Goal: Task Accomplishment & Management: Complete application form

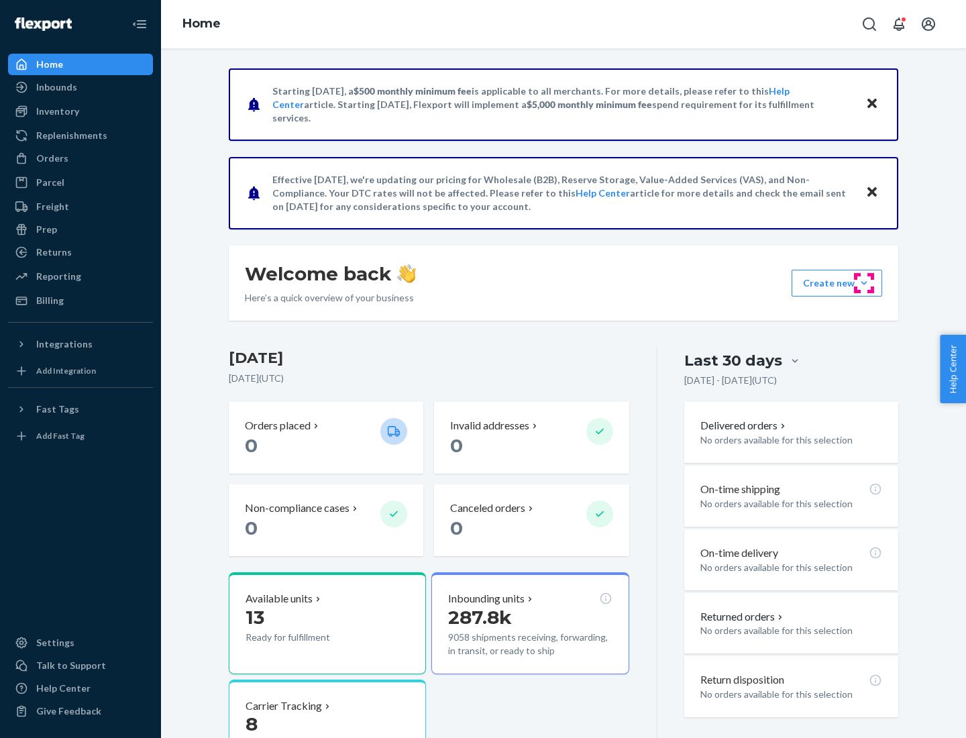
click at [864, 283] on button "Create new Create new inbound Create new order Create new product" at bounding box center [837, 283] width 91 height 27
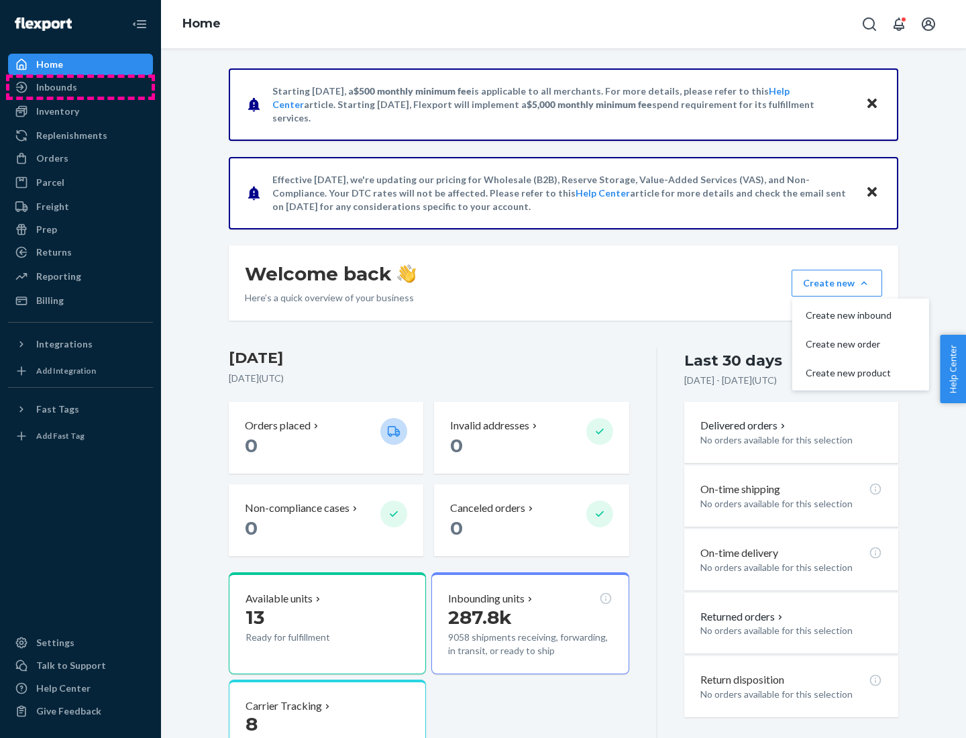
click at [80, 87] on div "Inbounds" at bounding box center [80, 87] width 142 height 19
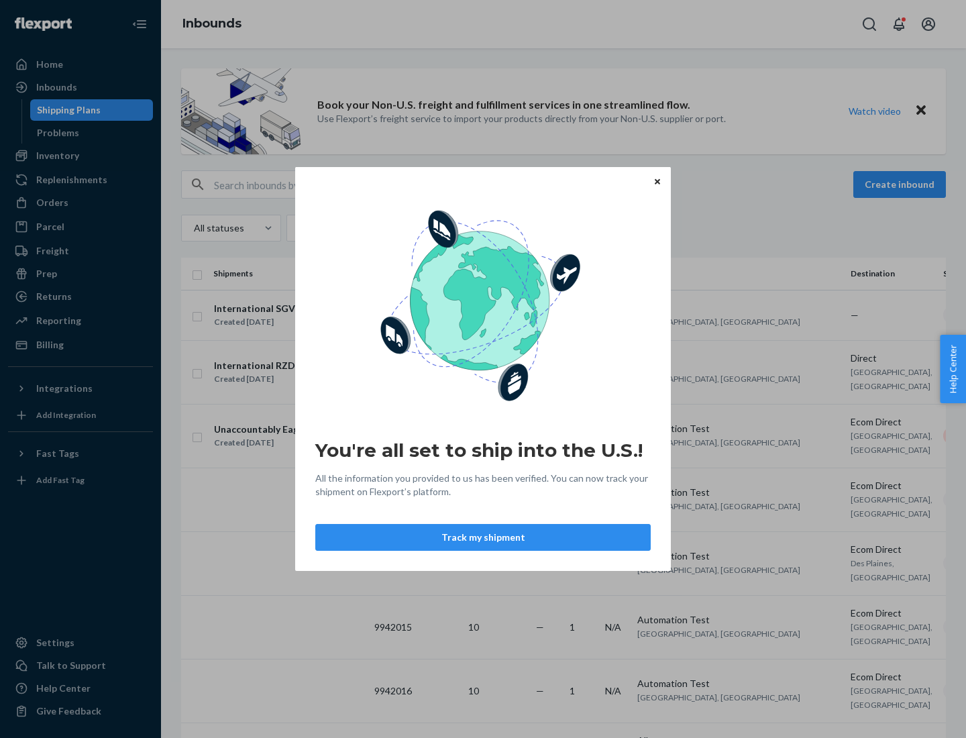
click at [657, 181] on icon "Close" at bounding box center [657, 180] width 5 height 5
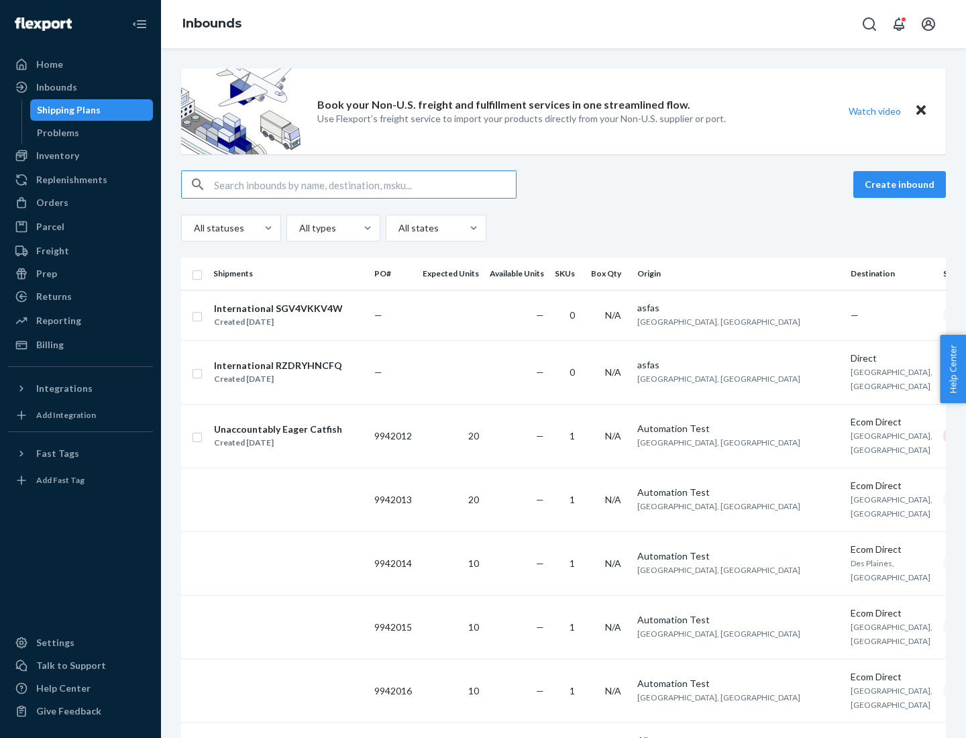
click at [902, 184] on button "Create inbound" at bounding box center [899, 184] width 93 height 27
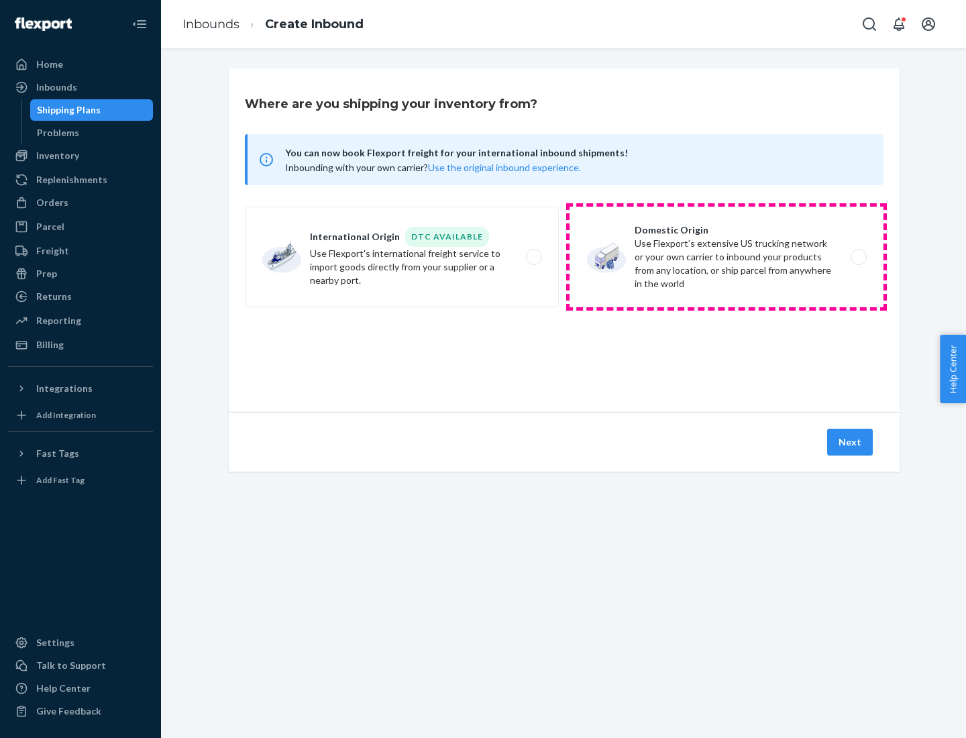
click at [726, 257] on label "Domestic Origin Use Flexport’s extensive US trucking network or your own carrie…" at bounding box center [727, 257] width 314 height 101
click at [858, 257] on input "Domestic Origin Use Flexport’s extensive US trucking network or your own carrie…" at bounding box center [862, 257] width 9 height 9
radio input "true"
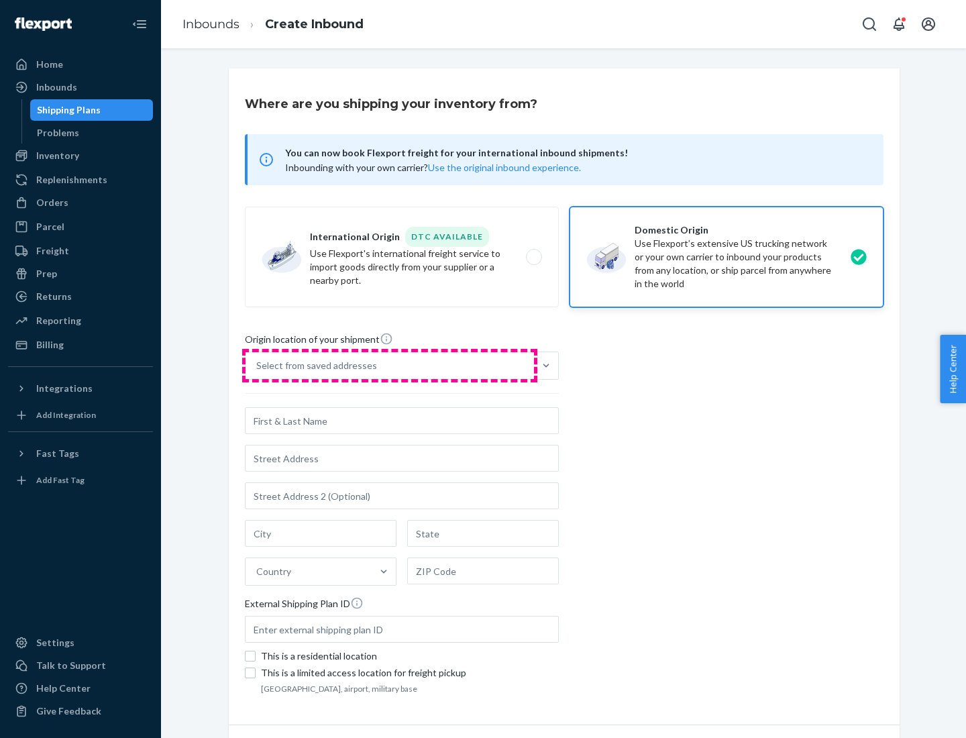
click at [390, 366] on div "Select from saved addresses" at bounding box center [390, 365] width 288 height 27
click at [258, 366] on input "Select from saved addresses" at bounding box center [256, 365] width 1 height 13
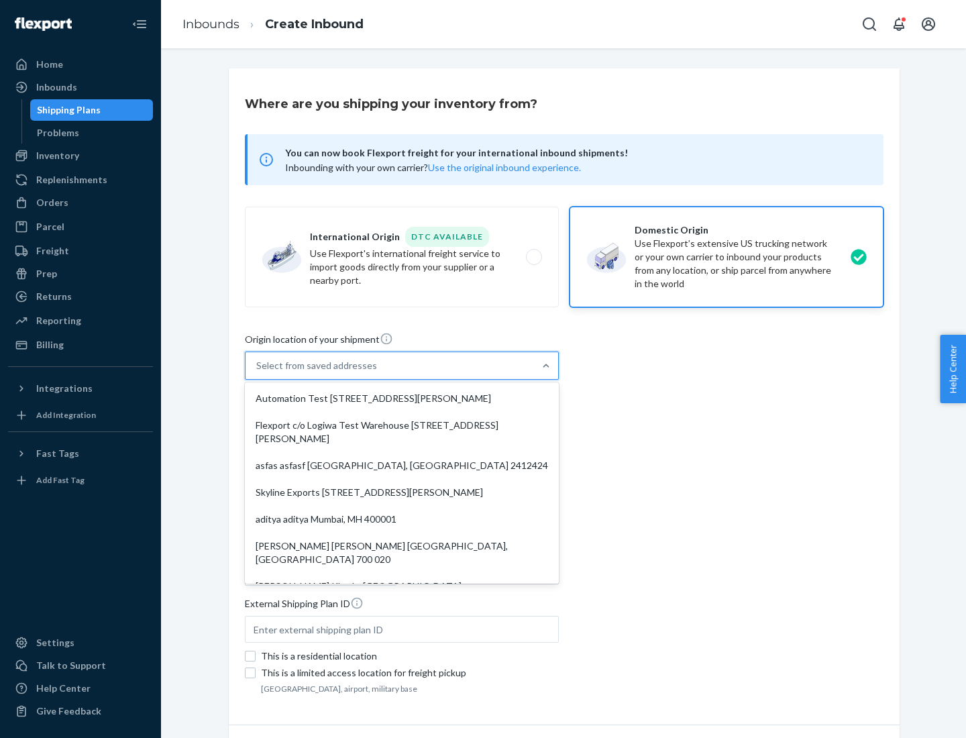
scroll to position [5, 0]
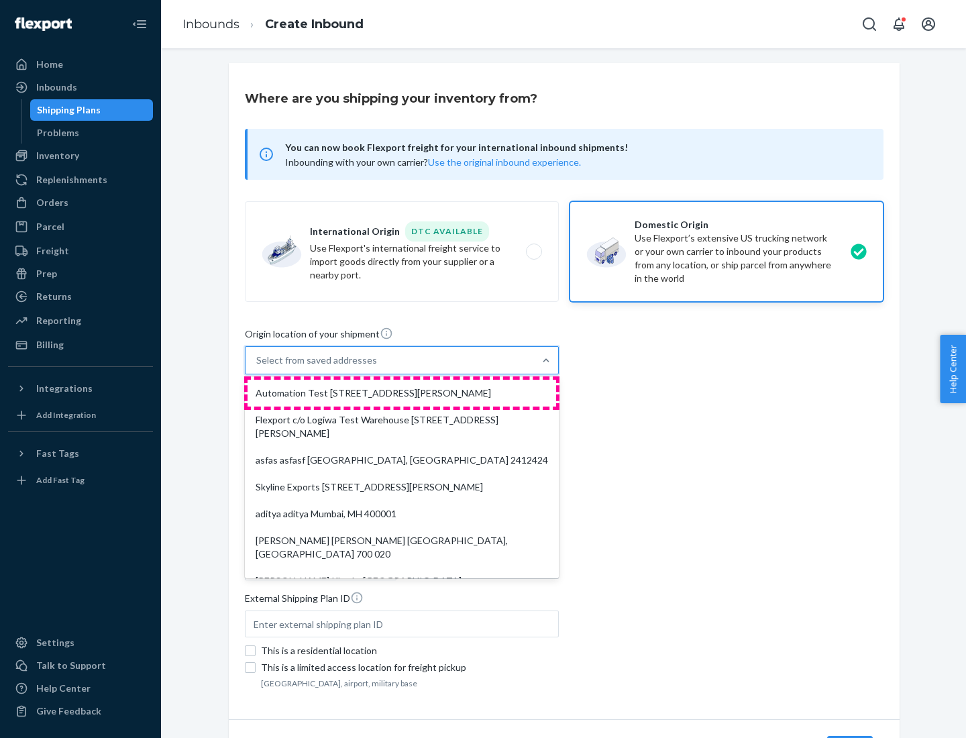
click at [402, 393] on div "Automation Test [STREET_ADDRESS][PERSON_NAME]" at bounding box center [402, 393] width 309 height 27
click at [258, 367] on input "option Automation Test [STREET_ADDRESS][PERSON_NAME]. 9 results available. Use …" at bounding box center [256, 360] width 1 height 13
type input "Automation Test"
type input "9th Floor"
type input "[GEOGRAPHIC_DATA]"
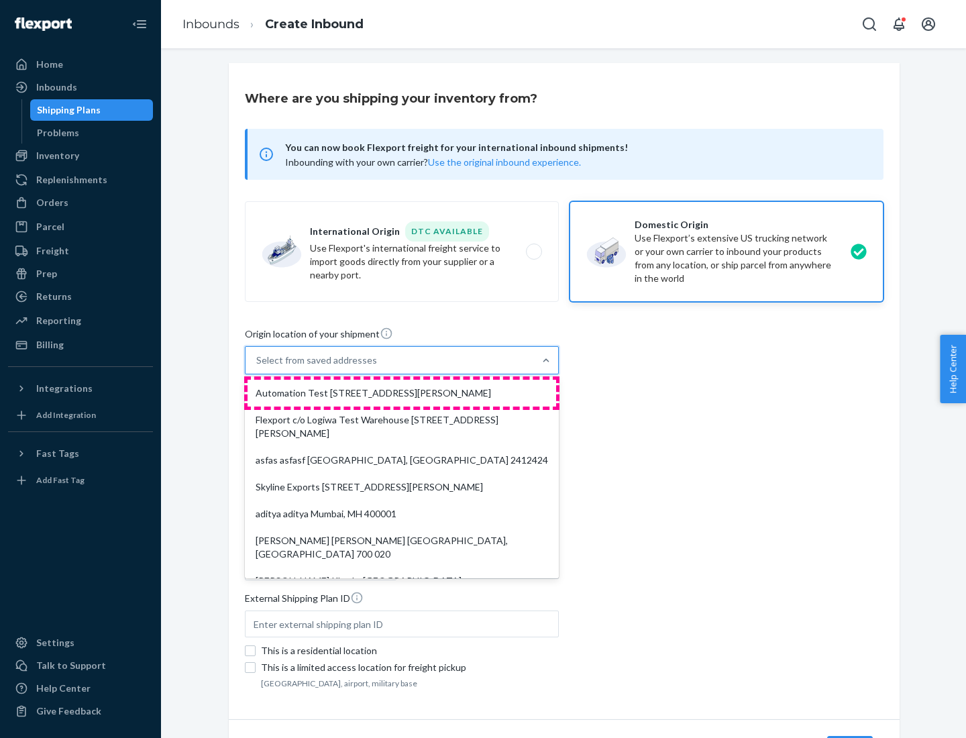
type input "CA"
type input "94104"
type input "[STREET_ADDRESS][PERSON_NAME]"
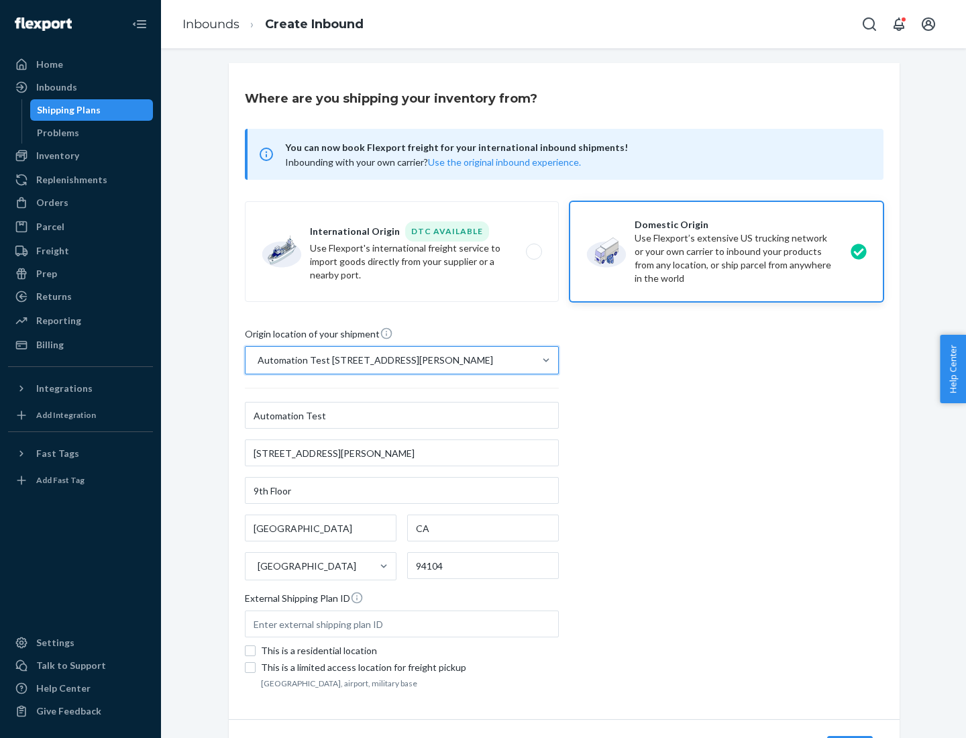
scroll to position [78, 0]
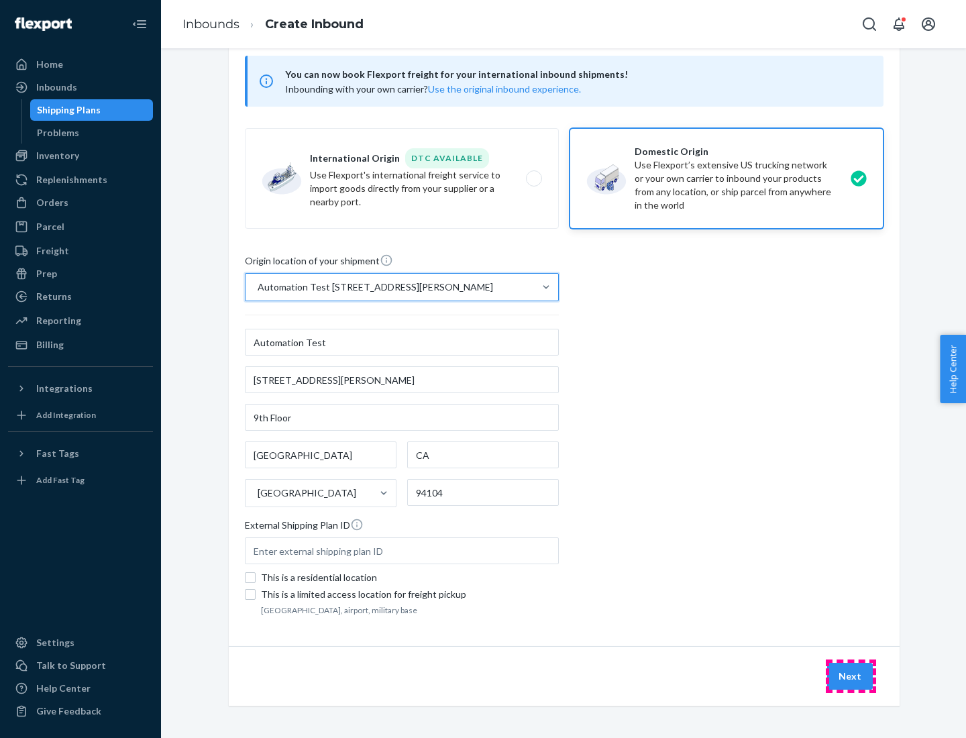
click at [851, 676] on button "Next" at bounding box center [850, 676] width 46 height 27
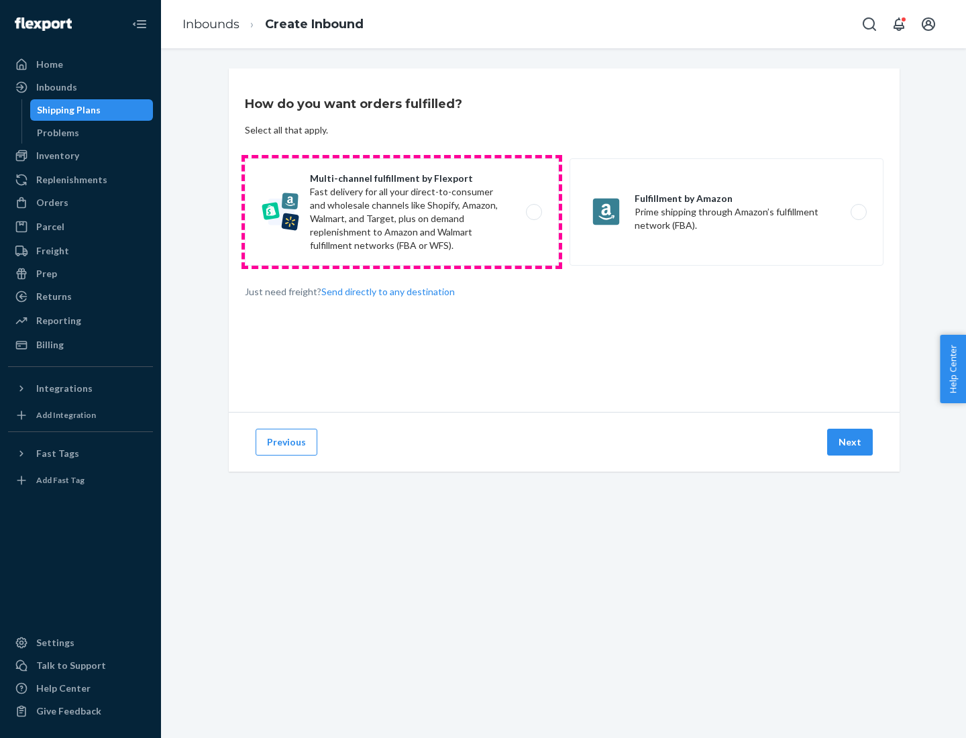
click at [402, 212] on label "Multi-channel fulfillment by Flexport Fast delivery for all your direct-to-cons…" at bounding box center [402, 211] width 314 height 107
click at [533, 212] on input "Multi-channel fulfillment by Flexport Fast delivery for all your direct-to-cons…" at bounding box center [537, 212] width 9 height 9
radio input "true"
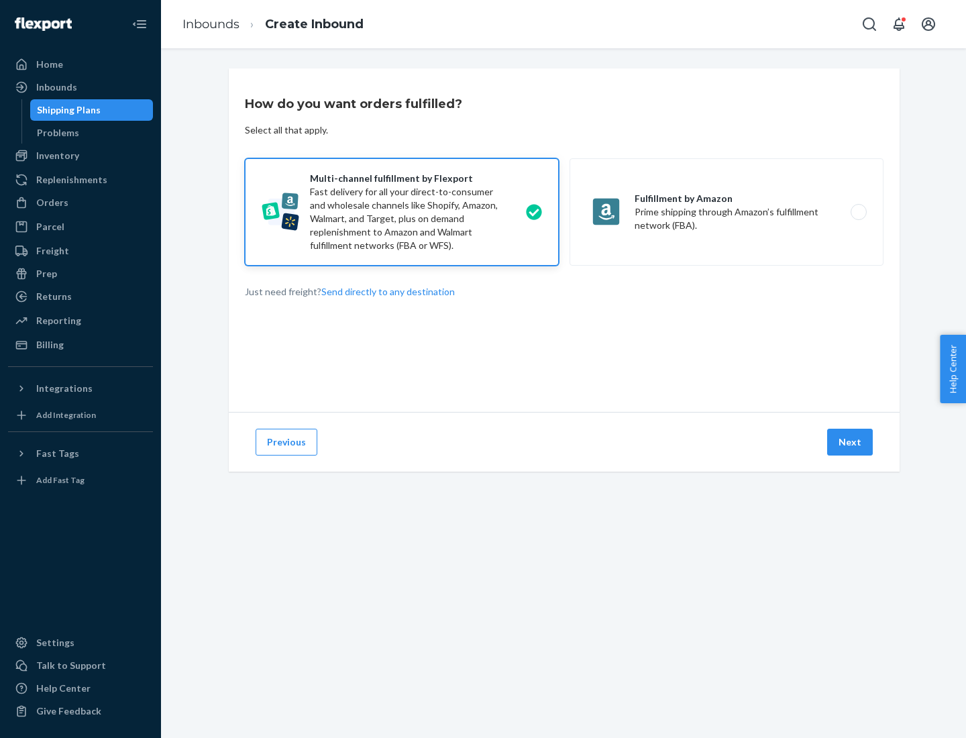
click at [851, 442] on button "Next" at bounding box center [850, 442] width 46 height 27
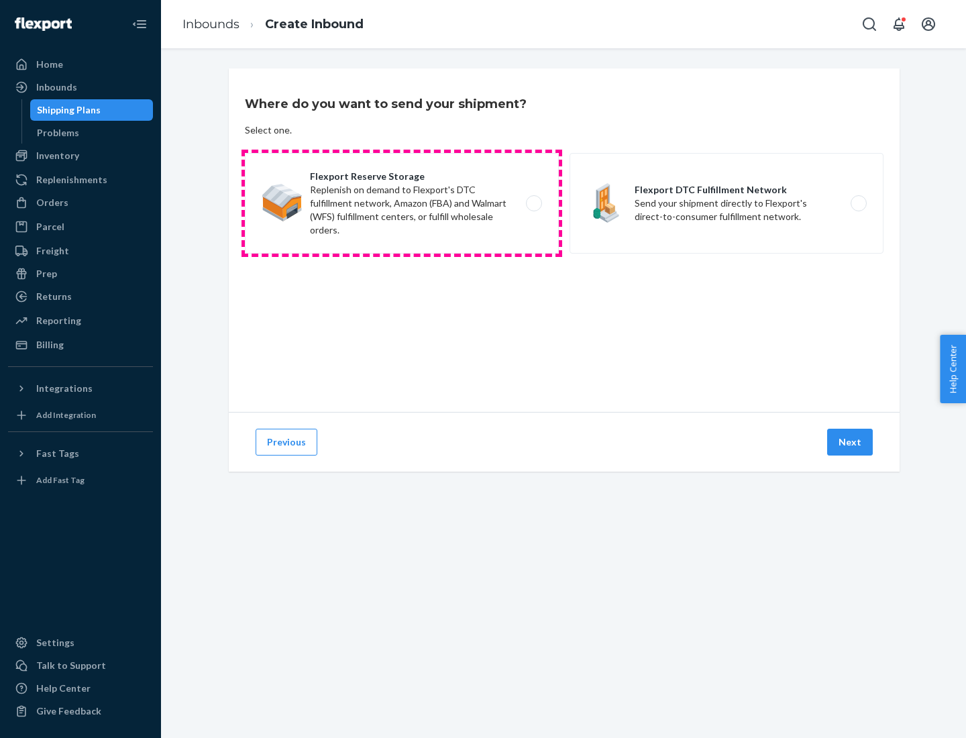
click at [402, 203] on label "Flexport Reserve Storage Replenish on demand to Flexport's DTC fulfillment netw…" at bounding box center [402, 203] width 314 height 101
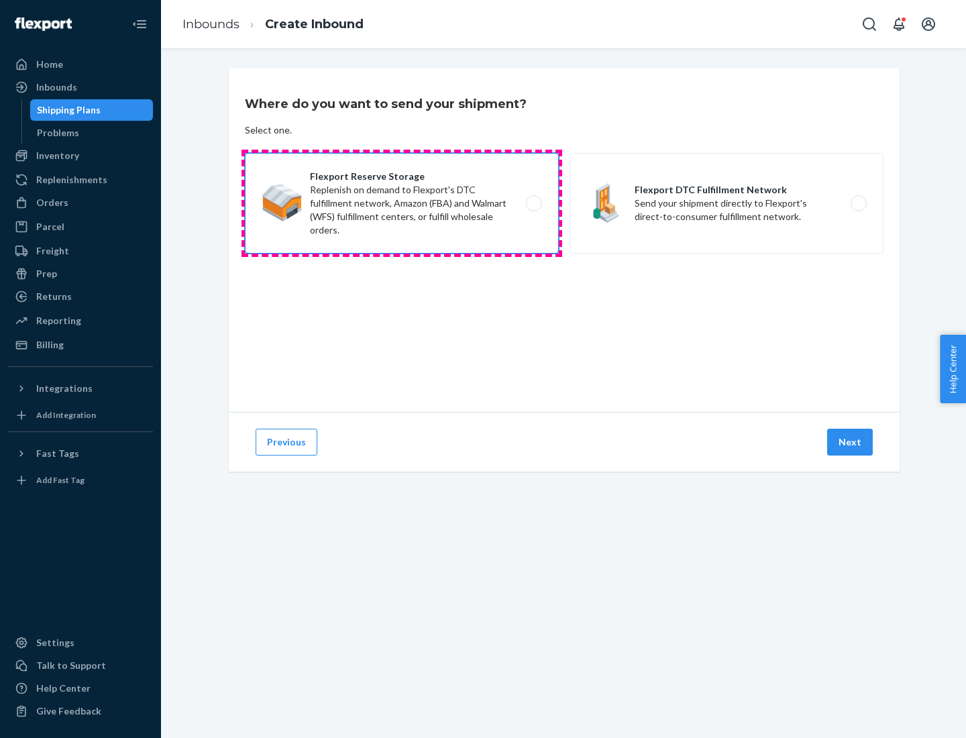
click at [533, 203] on input "Flexport Reserve Storage Replenish on demand to Flexport's DTC fulfillment netw…" at bounding box center [537, 203] width 9 height 9
radio input "true"
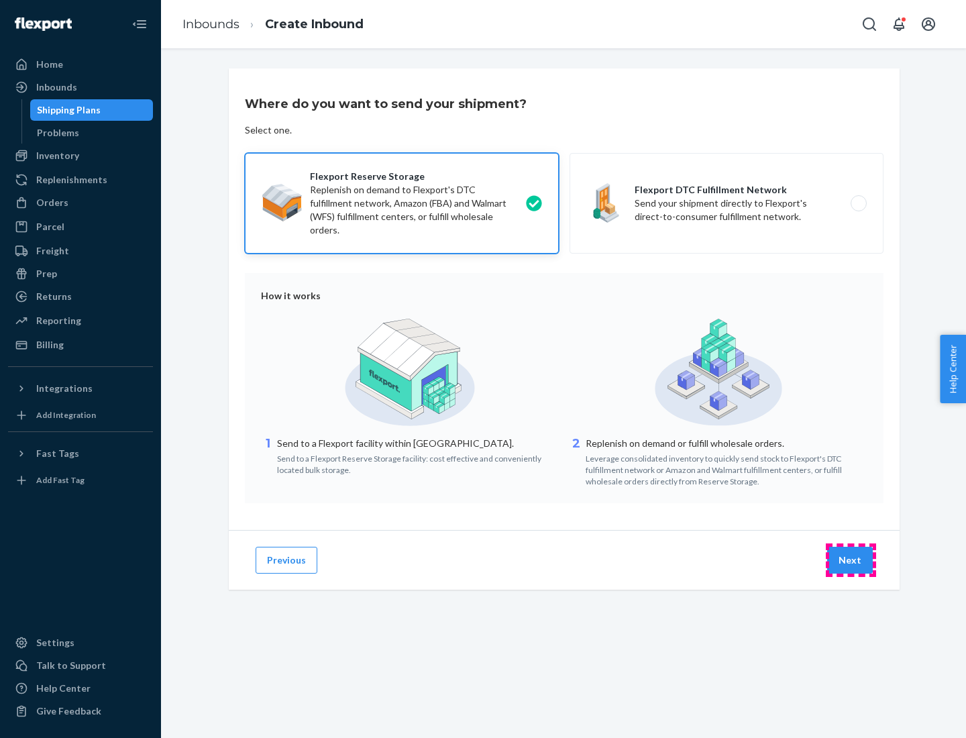
click at [851, 560] on button "Next" at bounding box center [850, 560] width 46 height 27
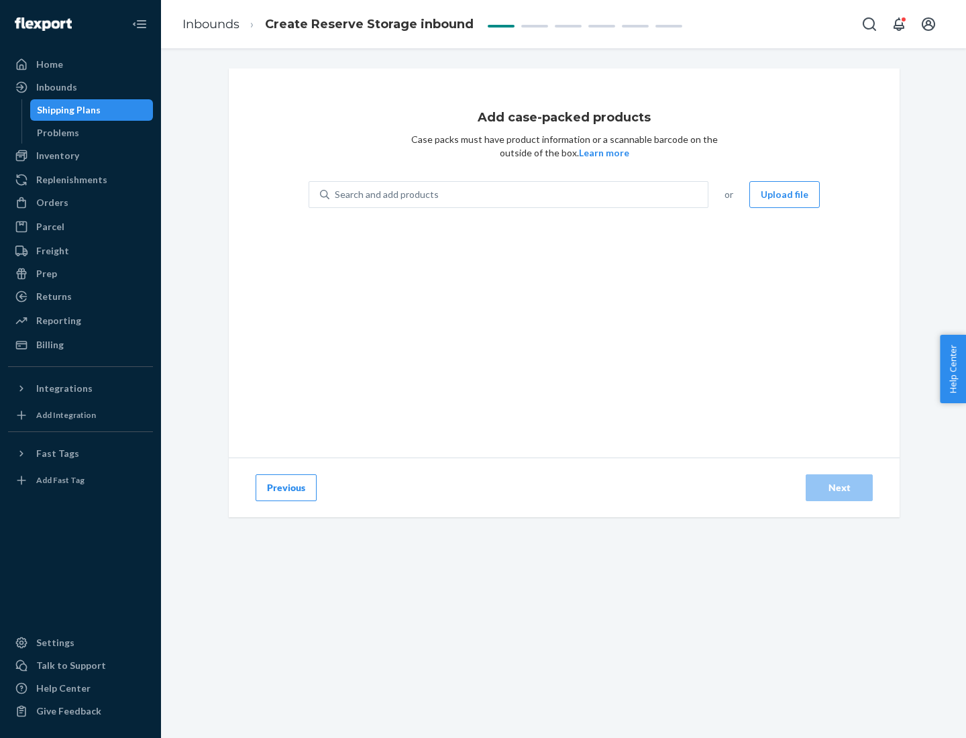
click at [519, 195] on div "Search and add products" at bounding box center [518, 194] width 378 height 24
click at [336, 195] on input "Search and add products" at bounding box center [335, 194] width 1 height 13
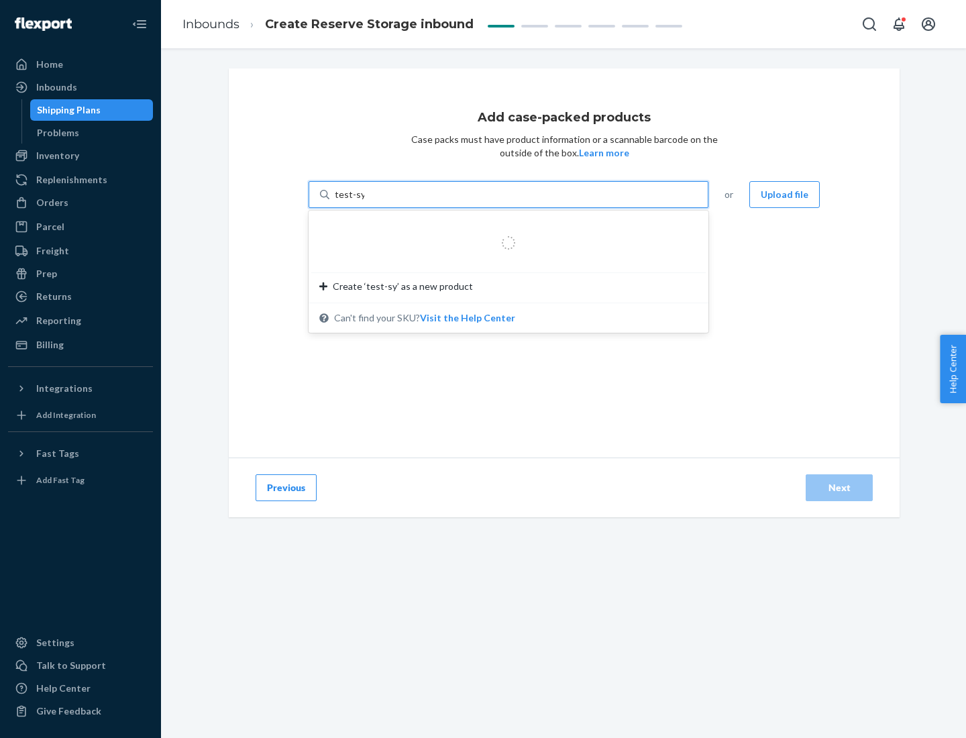
type input "test-syn"
click at [504, 227] on div "test - syn - test" at bounding box center [503, 226] width 368 height 13
click at [370, 201] on input "test-syn" at bounding box center [352, 194] width 35 height 13
type input "1"
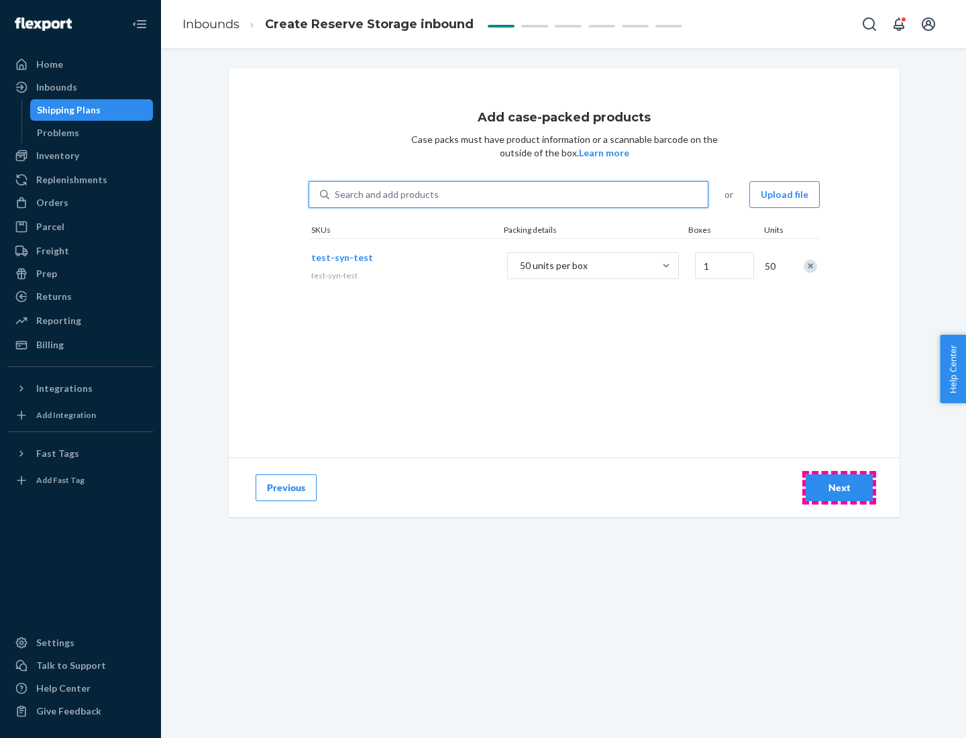
click at [839, 488] on div "Next" at bounding box center [839, 487] width 44 height 13
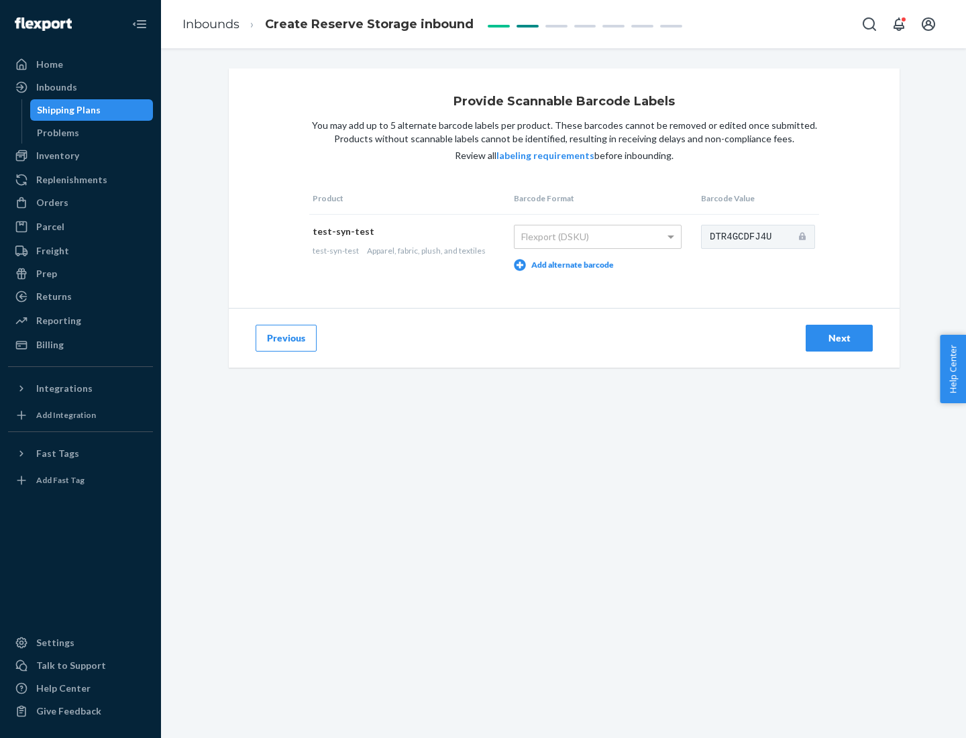
click at [839, 337] on div "Next" at bounding box center [839, 337] width 44 height 13
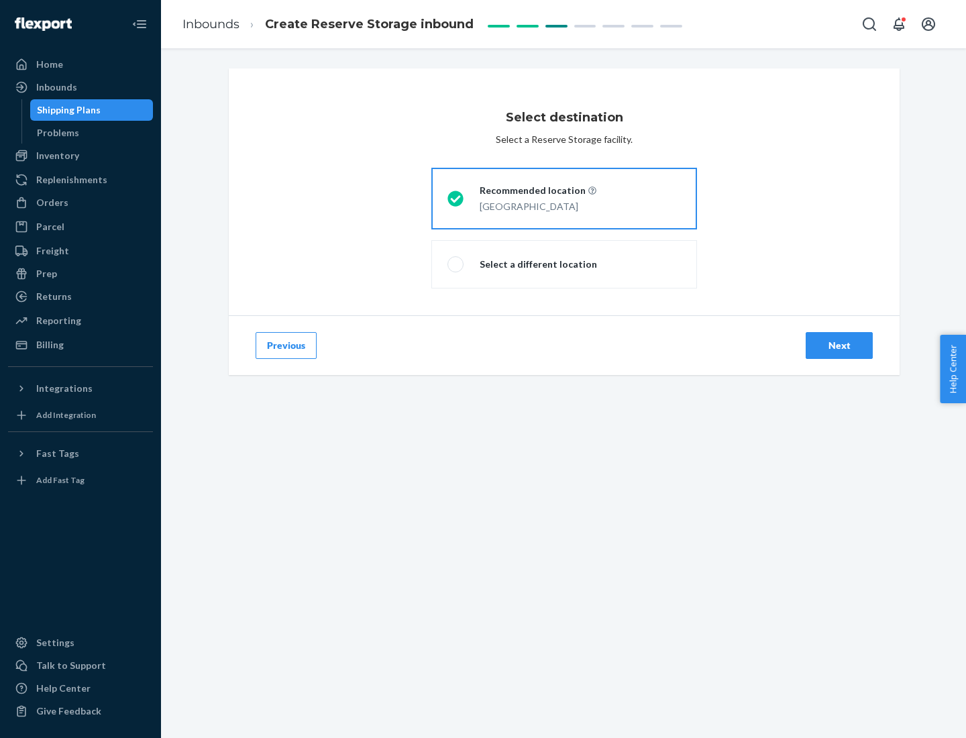
click at [839, 345] on div "Next" at bounding box center [839, 345] width 44 height 13
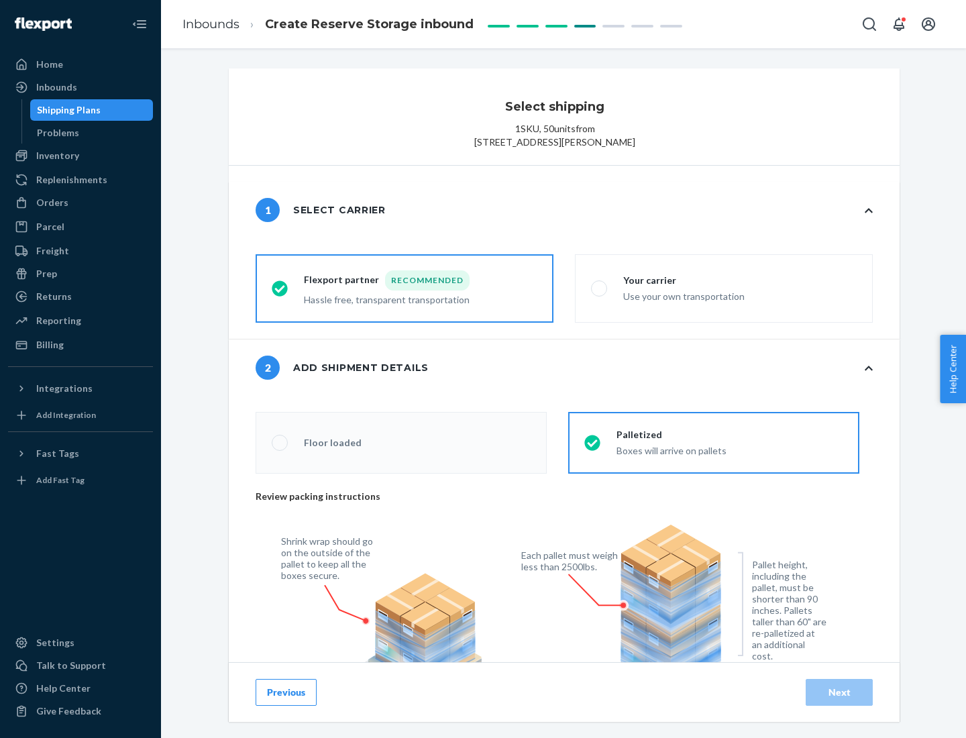
radio input "false"
type input "1"
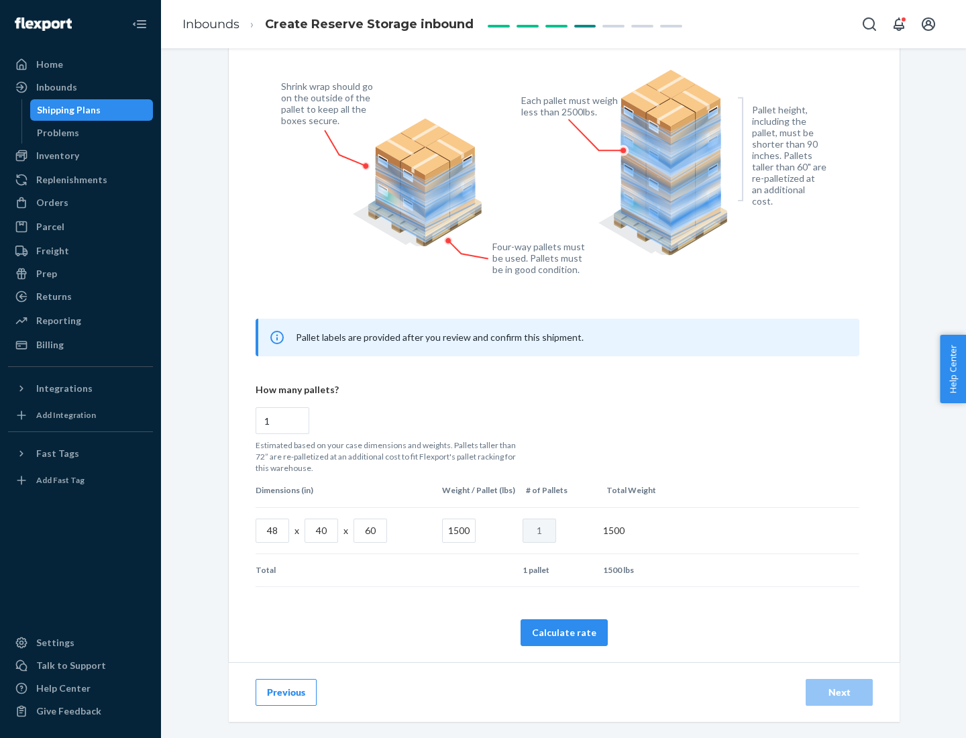
click at [564, 632] on button "Calculate rate" at bounding box center [564, 632] width 87 height 27
radio input "false"
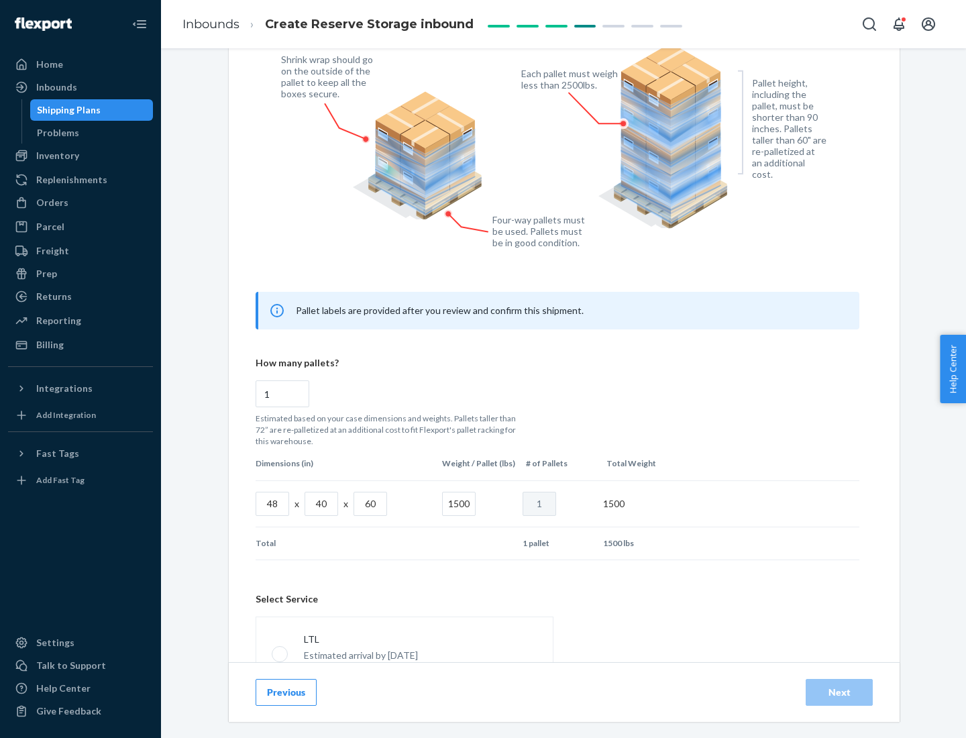
scroll to position [593, 0]
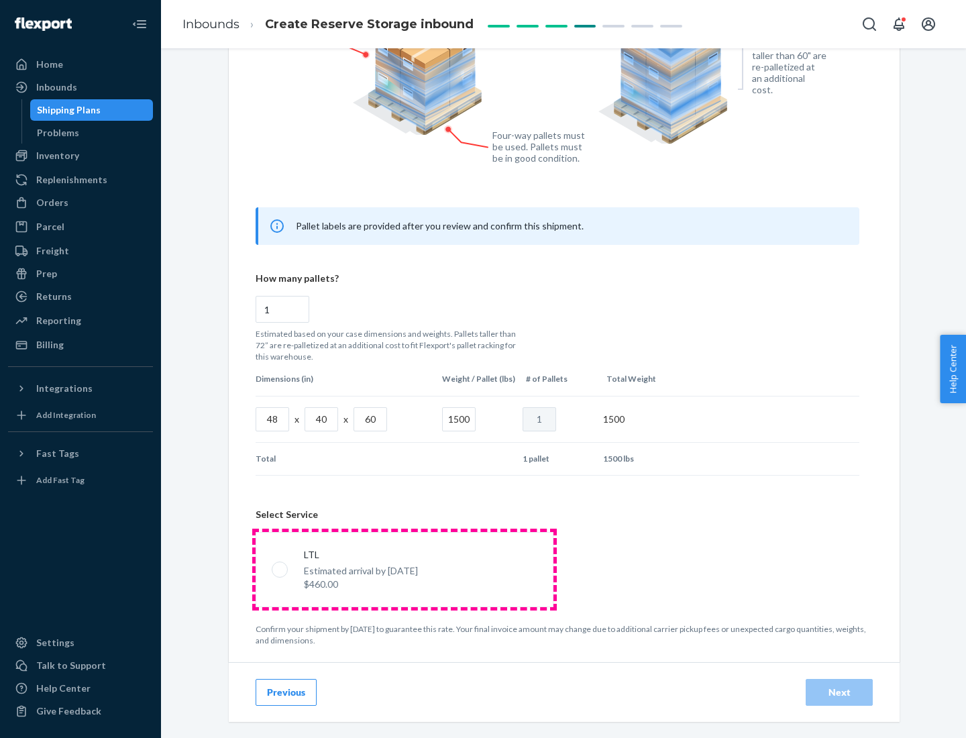
click at [404, 569] on p "Estimated arrival by [DATE]" at bounding box center [361, 570] width 114 height 13
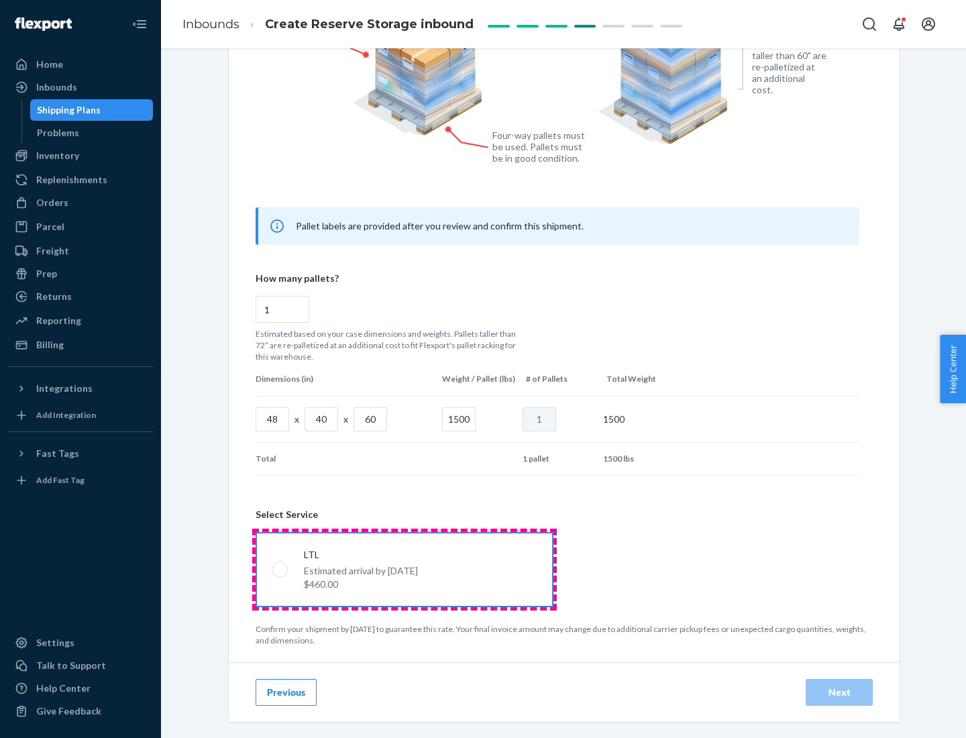
click at [280, 569] on input "LTL Estimated arrival by [DATE] $460.00" at bounding box center [276, 569] width 9 height 9
radio input "true"
radio input "false"
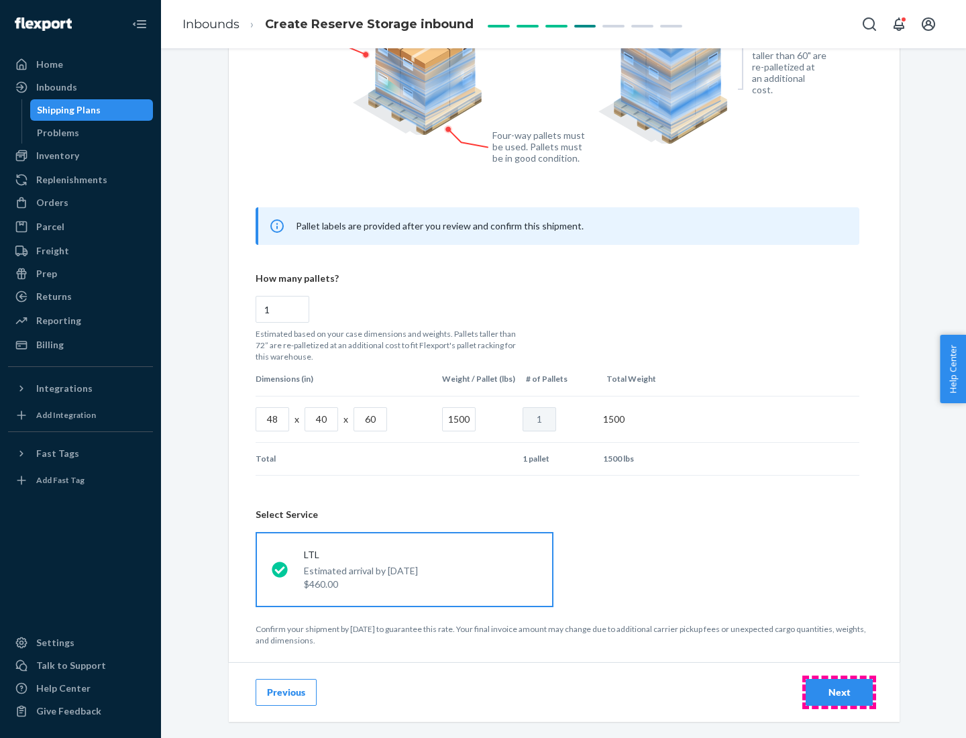
click at [839, 692] on div "Next" at bounding box center [839, 692] width 44 height 13
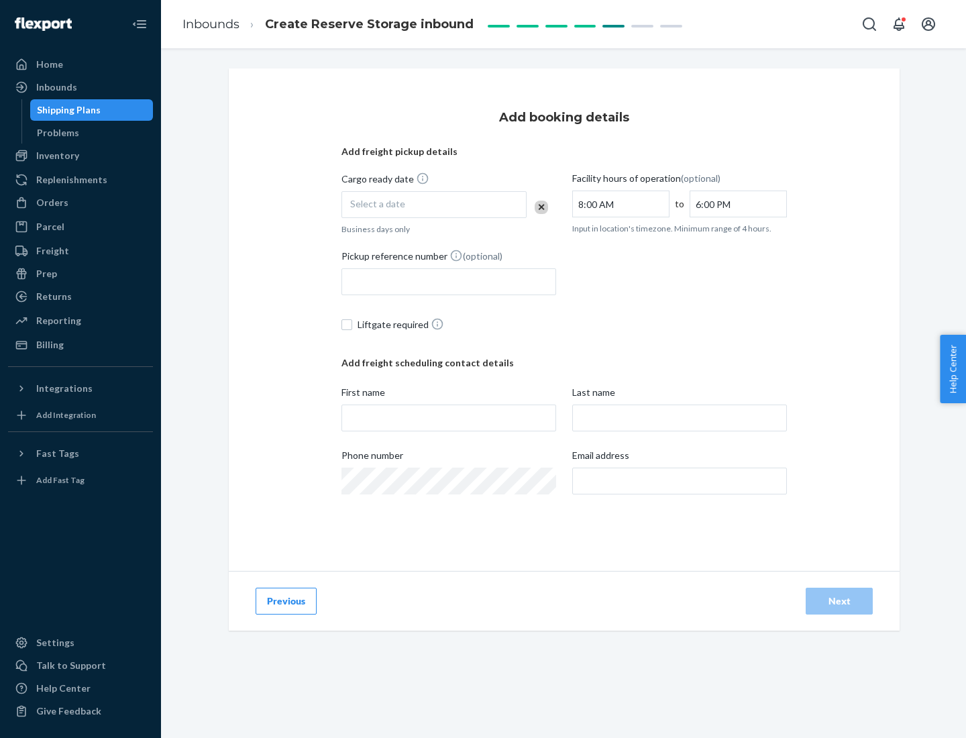
click at [434, 205] on div "Select a date" at bounding box center [433, 204] width 185 height 27
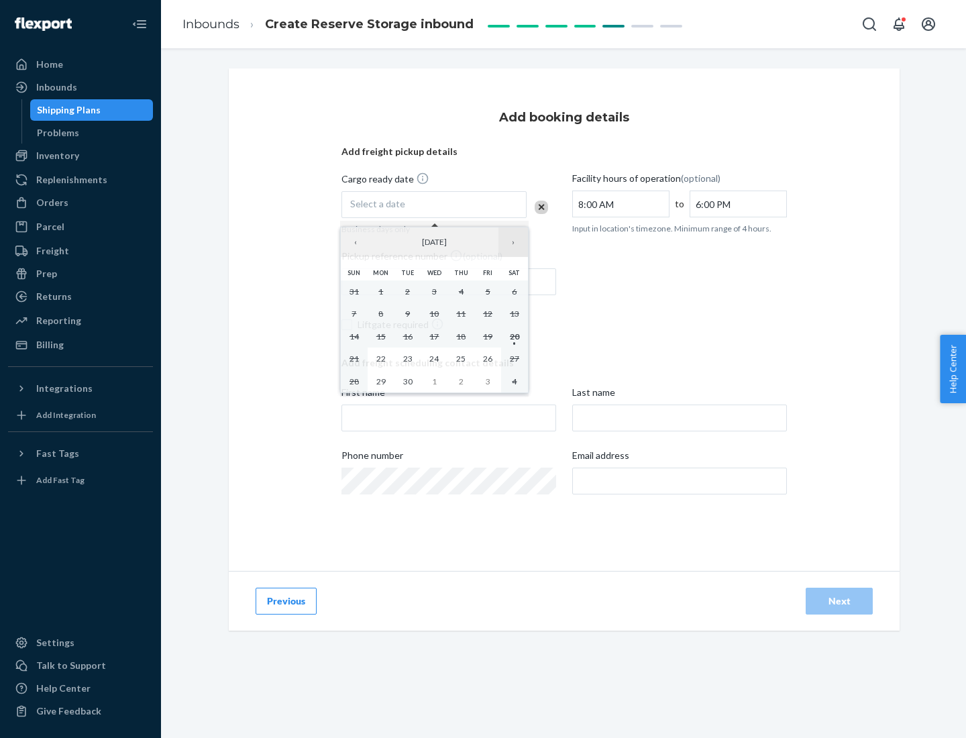
click at [513, 242] on button "›" at bounding box center [513, 242] width 30 height 30
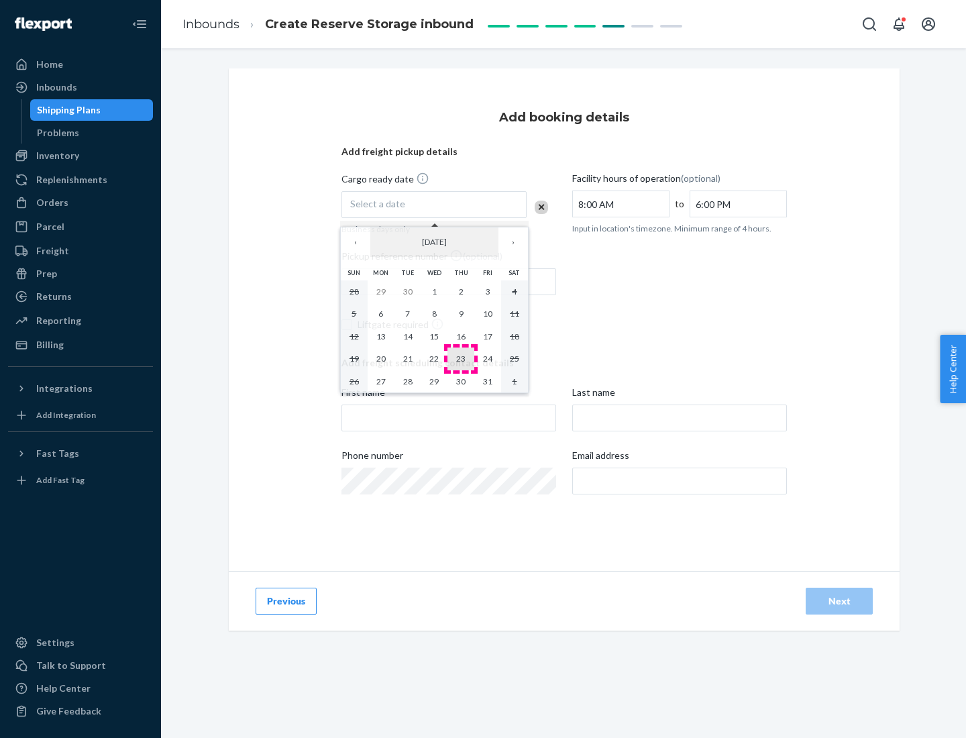
click at [461, 358] on abbr "23" at bounding box center [460, 359] width 9 height 10
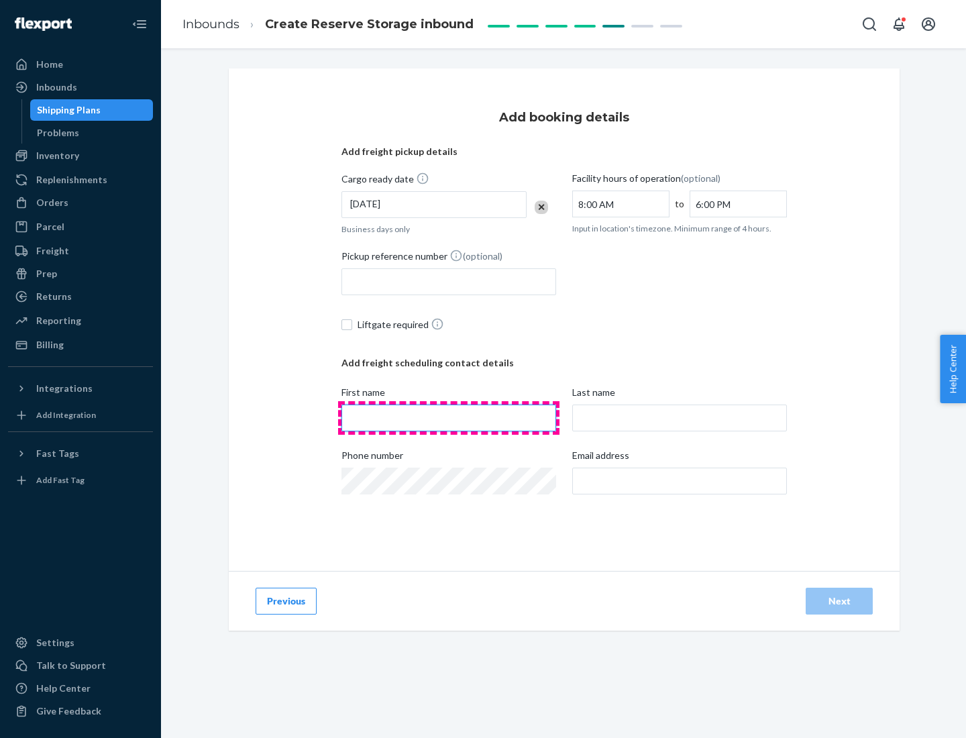
click at [449, 418] on input "First name" at bounding box center [448, 418] width 215 height 27
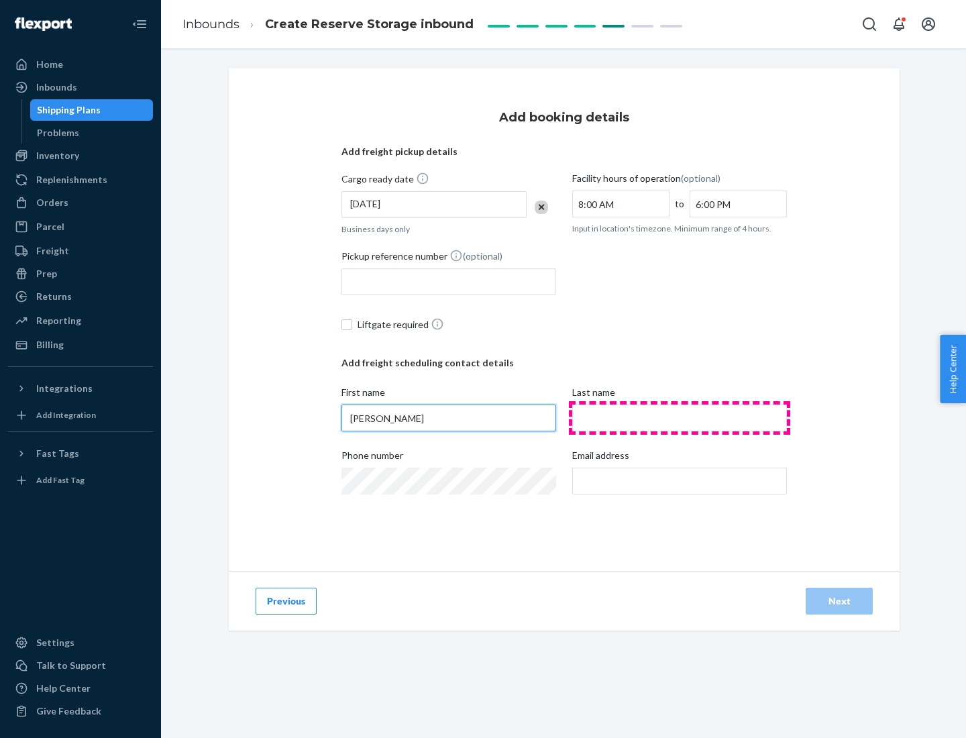
type input "[PERSON_NAME]"
click at [680, 418] on input "Last name" at bounding box center [679, 418] width 215 height 27
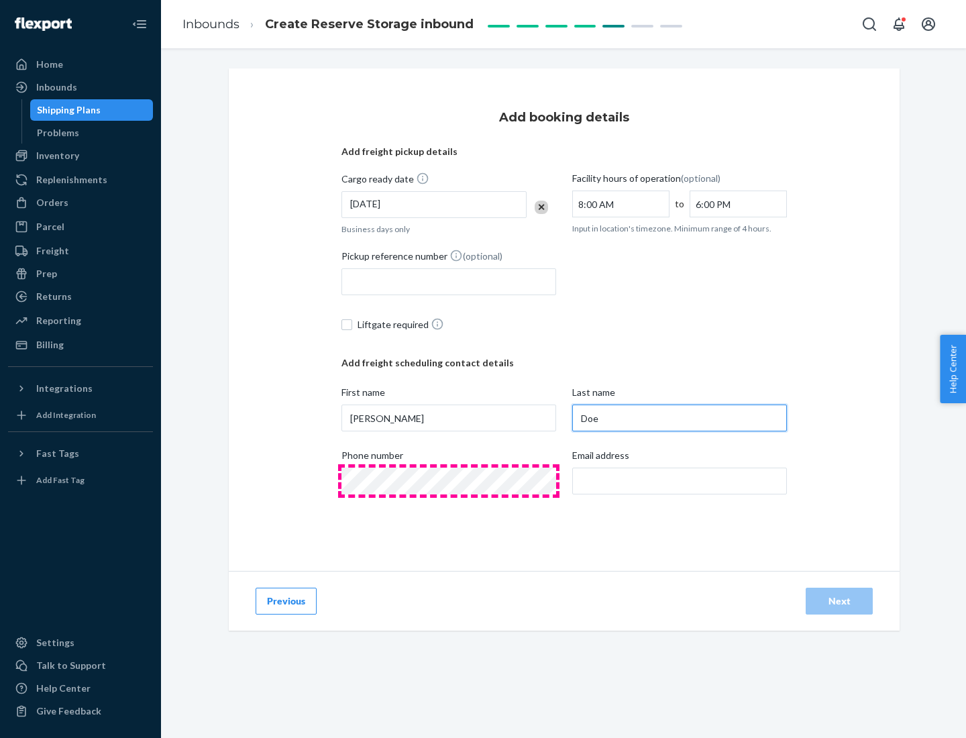
type input "Doe"
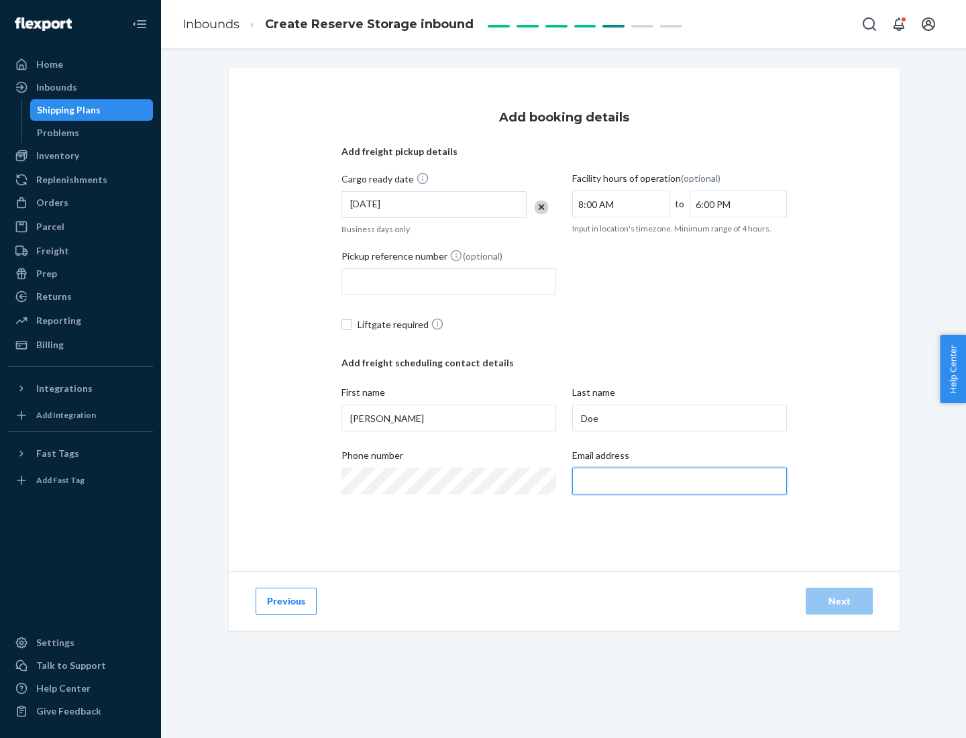
click at [680, 481] on input "Email address" at bounding box center [679, 481] width 215 height 27
type input "[EMAIL_ADDRESS][DOMAIN_NAME]"
click at [839, 601] on div "Next" at bounding box center [839, 600] width 44 height 13
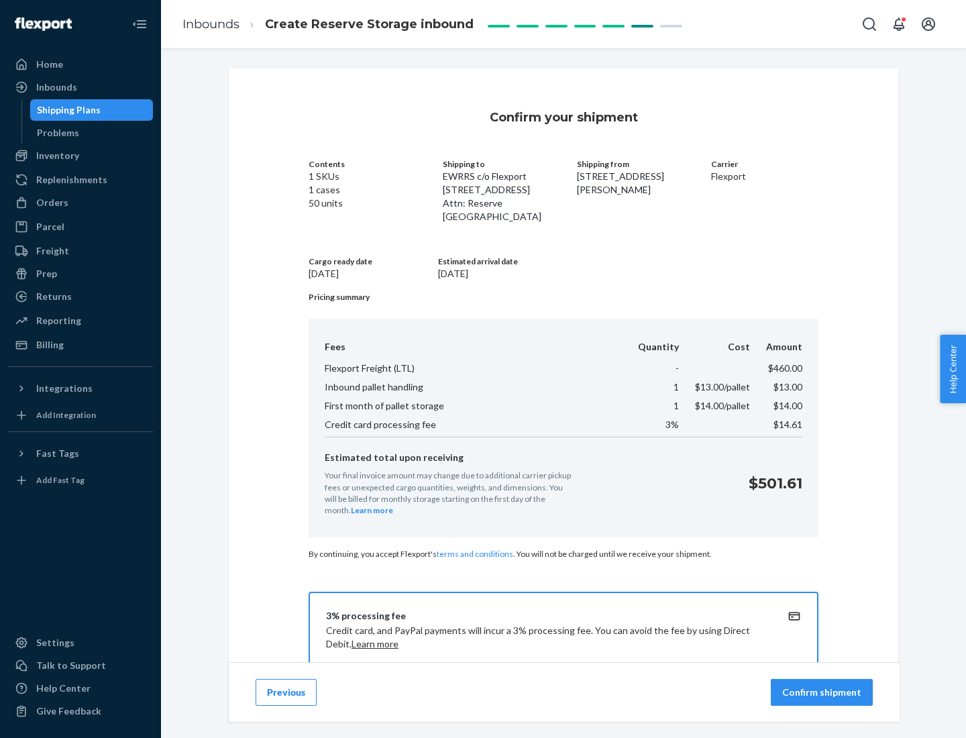
scroll to position [193, 0]
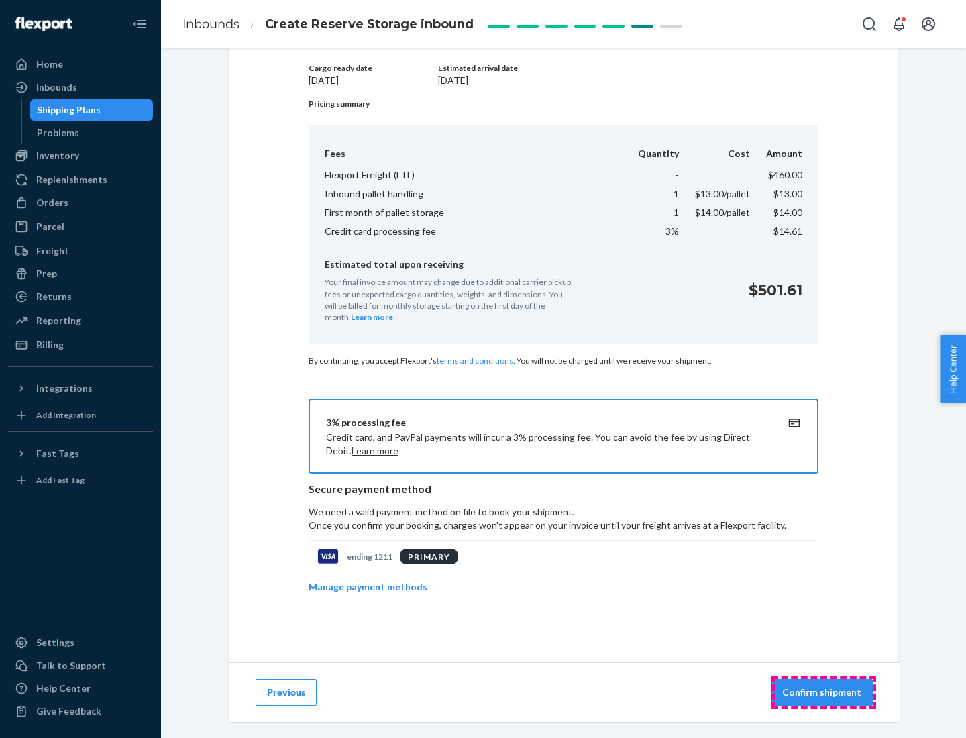
click at [823, 692] on p "Confirm shipment" at bounding box center [821, 692] width 79 height 13
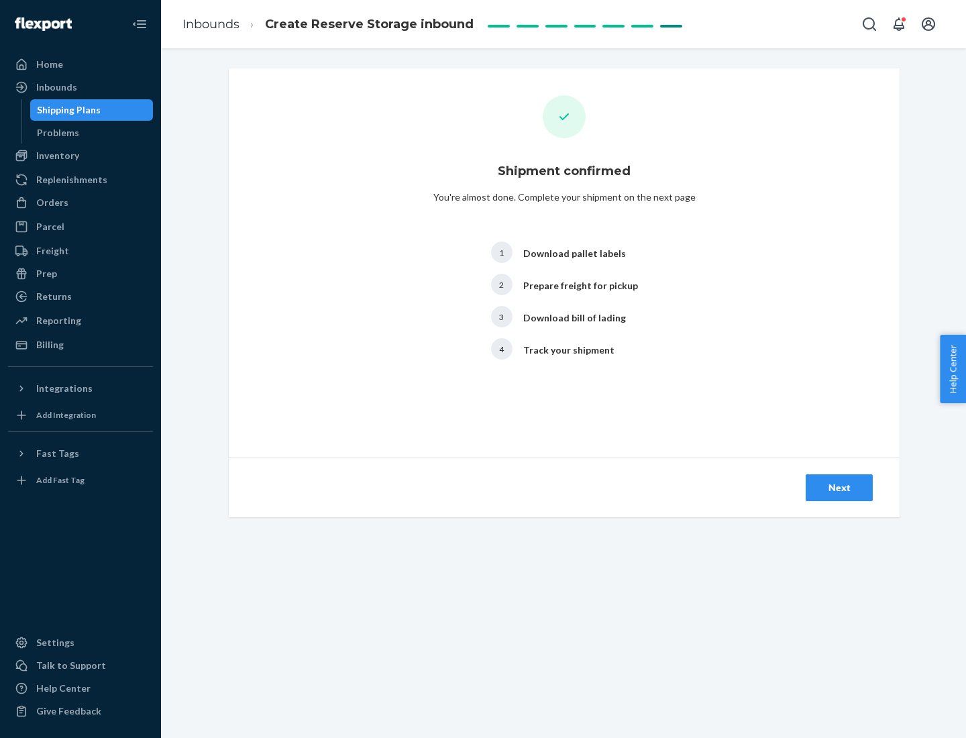
click at [839, 488] on div "Next" at bounding box center [839, 487] width 44 height 13
